Goal: Task Accomplishment & Management: Use online tool/utility

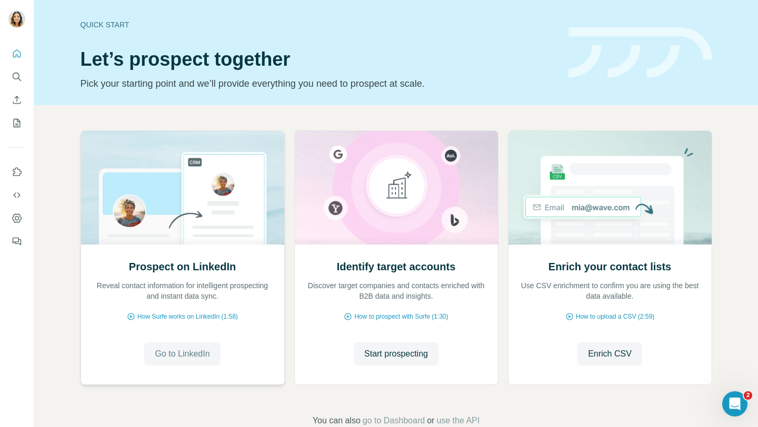
click at [170, 356] on span "Go to LinkedIn" at bounding box center [182, 354] width 55 height 13
click at [172, 357] on span "Go to LinkedIn" at bounding box center [182, 354] width 55 height 13
click at [166, 356] on span "Go to LinkedIn" at bounding box center [182, 354] width 55 height 13
click at [170, 361] on button "Go to LinkedIn" at bounding box center [182, 354] width 76 height 23
click at [514, 350] on span "Enrich CSV" at bounding box center [610, 354] width 44 height 13
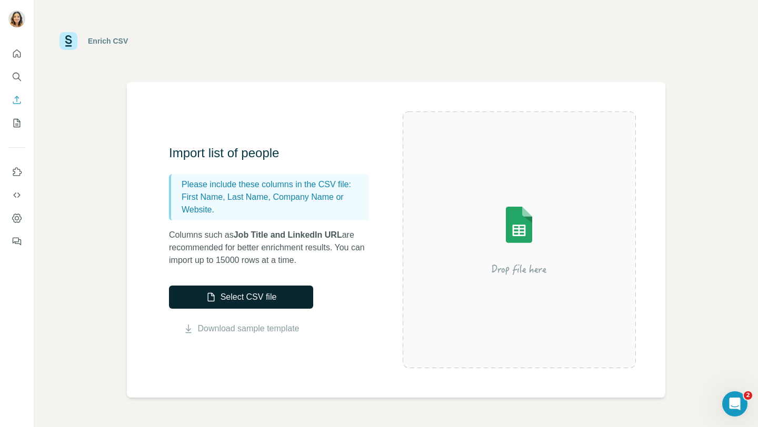
click at [267, 295] on button "Select CSV file" at bounding box center [241, 297] width 144 height 23
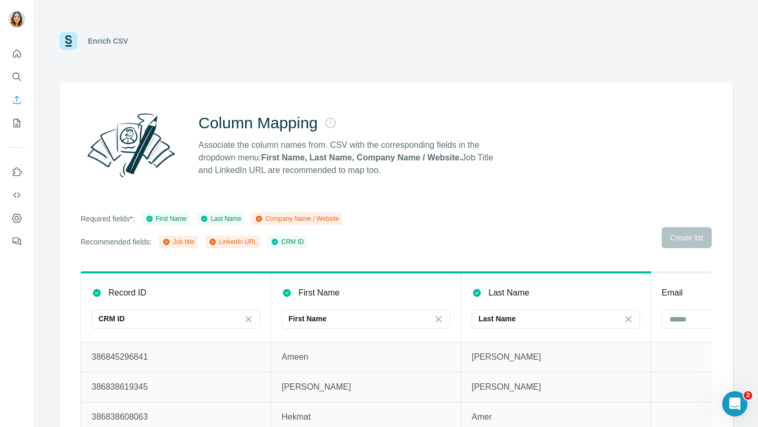
scroll to position [24, 0]
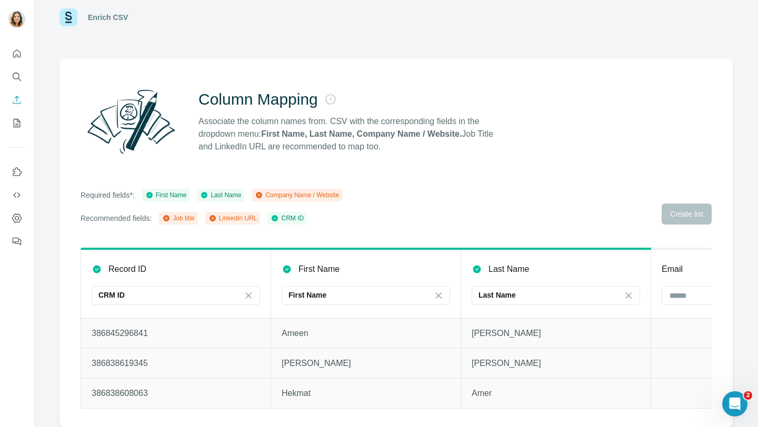
click at [514, 216] on div "Required fields*: First Name Last Name Company Name / Website Recommended field…" at bounding box center [396, 207] width 631 height 36
click at [514, 231] on div "Column Mapping Associate the column names from. CSV with the corresponding fiel…" at bounding box center [395, 243] width 673 height 370
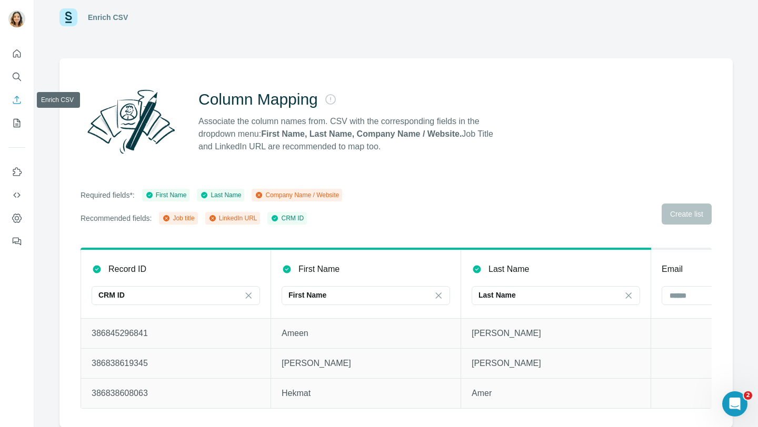
click at [18, 96] on icon "Enrich CSV" at bounding box center [17, 100] width 11 height 11
click at [16, 107] on button "Enrich CSV" at bounding box center [16, 100] width 17 height 19
click at [262, 197] on icon at bounding box center [259, 195] width 6 height 6
click at [170, 217] on icon at bounding box center [166, 218] width 6 height 6
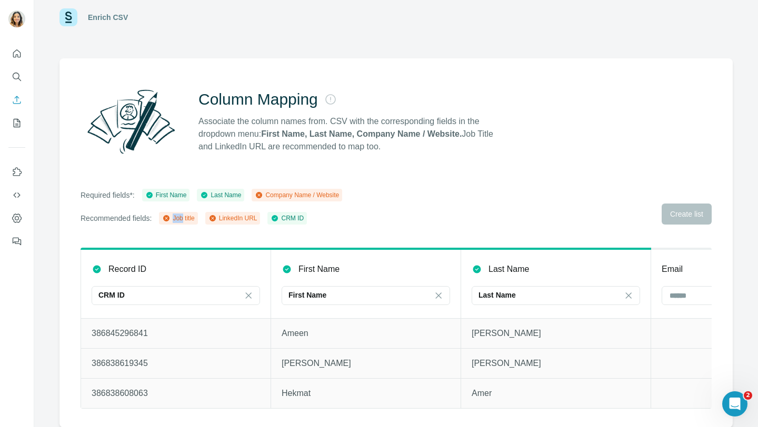
click at [170, 217] on icon at bounding box center [166, 218] width 6 height 6
click at [209, 217] on div "Job title LinkedIn URL CRM ID" at bounding box center [233, 218] width 148 height 13
click at [16, 56] on icon "Quick start" at bounding box center [17, 53] width 11 height 11
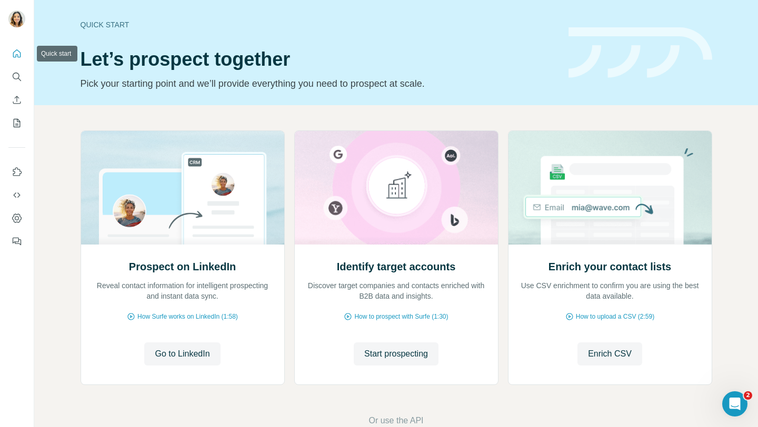
click at [16, 56] on icon "Quick start" at bounding box center [17, 53] width 11 height 11
click at [514, 353] on span "Enrich CSV" at bounding box center [610, 354] width 44 height 13
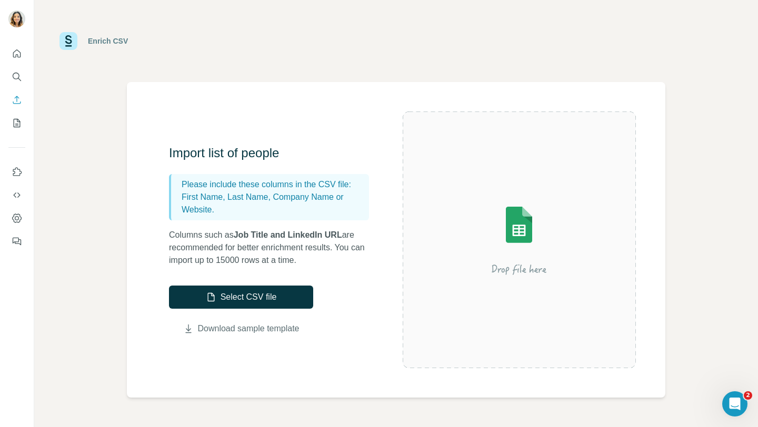
click at [232, 332] on link "Download sample template" at bounding box center [249, 329] width 102 height 13
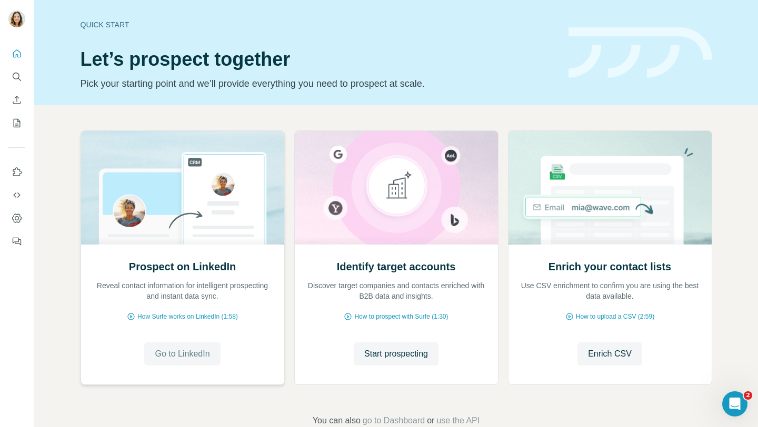
click at [187, 351] on span "Go to LinkedIn" at bounding box center [182, 354] width 55 height 13
